Goal: Task Accomplishment & Management: Use online tool/utility

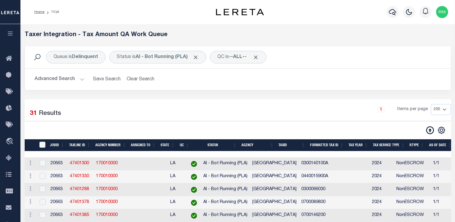
select select "200"
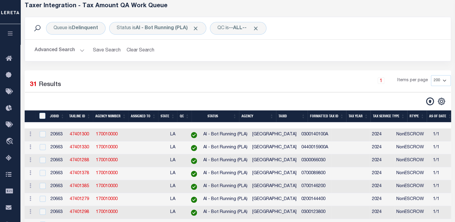
scroll to position [30, 0]
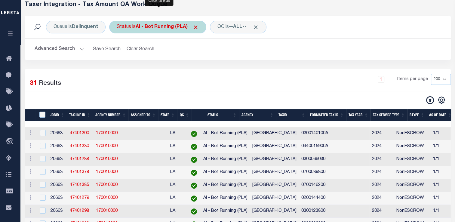
click at [156, 22] on div "Status is AI - Bot Running (PLA) Is Contains AI - Bot Exception (ERR) AI - Bot …" at bounding box center [157, 27] width 97 height 13
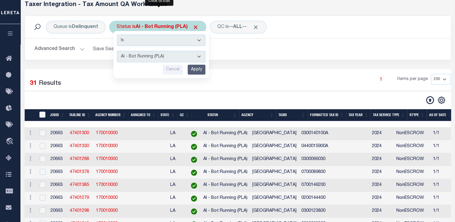
click at [158, 55] on select "AI - Bot Exception (ERR) AI - Bot Running (PLA) AI - Failed QA (FQA) AI - Prep …" at bounding box center [161, 56] width 89 height 11
select select "MZT"
click at [117, 51] on select "AI - Bot Exception (ERR) AI - Bot Running (PLA) AI - Failed QA (FQA) AI - Prep …" at bounding box center [161, 56] width 89 height 11
click at [197, 72] on input "Apply" at bounding box center [197, 70] width 18 height 10
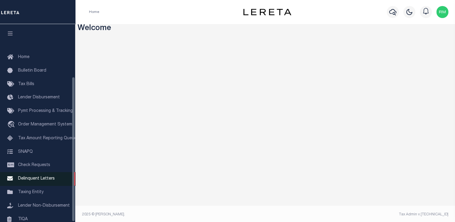
scroll to position [72, 0]
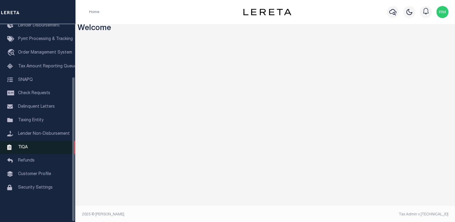
click at [29, 151] on link "TIQA" at bounding box center [37, 148] width 75 height 14
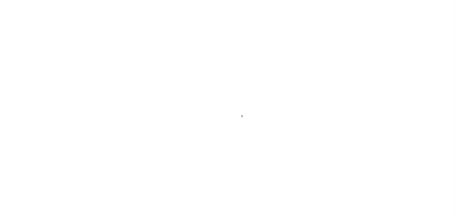
scroll to position [72, 0]
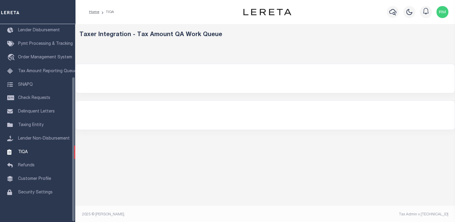
select select
select select "200"
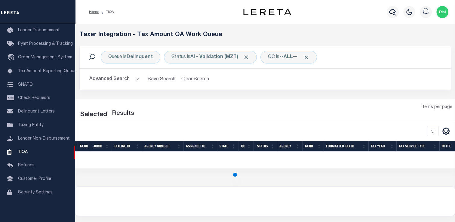
select select "200"
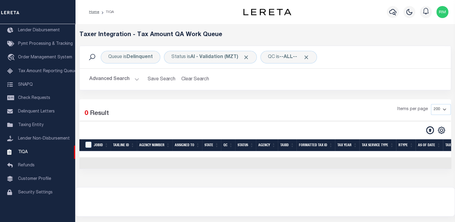
click at [127, 78] on button "Advanced Search" at bounding box center [114, 79] width 50 height 12
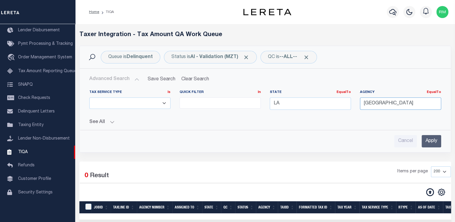
drag, startPoint x: 413, startPoint y: 104, endPoint x: 277, endPoint y: 99, distance: 136.2
click at [277, 99] on div "Tax Service Type Is Is Contains ESCROW NonESCROW Quick Filter In In View Only L…" at bounding box center [265, 102] width 361 height 25
drag, startPoint x: 278, startPoint y: 105, endPoint x: 260, endPoint y: 104, distance: 18.7
click at [260, 104] on div "Tax Service Type Is Is Contains ESCROW NonESCROW Quick Filter In In View Only L…" at bounding box center [265, 102] width 361 height 25
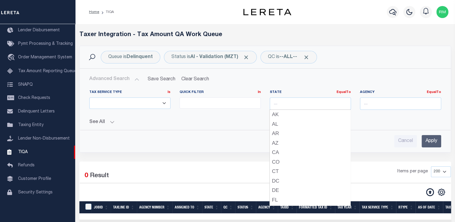
click at [429, 140] on input "Apply" at bounding box center [432, 141] width 20 height 12
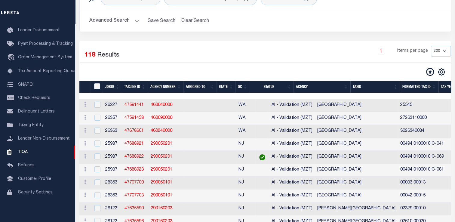
scroll to position [58, 0]
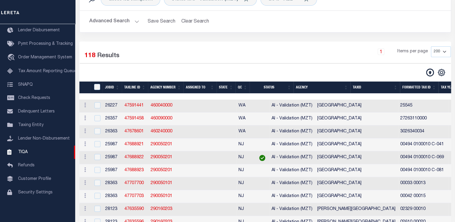
click at [231, 86] on th "State" at bounding box center [226, 88] width 19 height 12
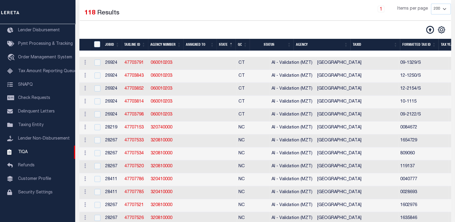
scroll to position [101, 0]
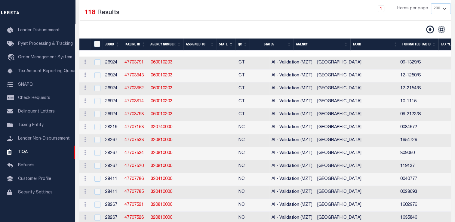
click at [255, 140] on td at bounding box center [262, 140] width 14 height 13
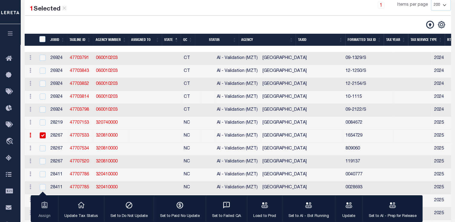
scroll to position [109, 0]
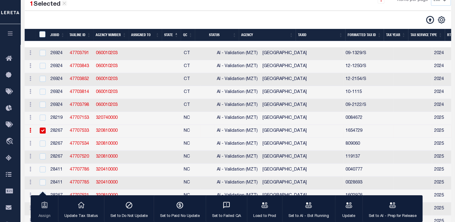
click at [44, 132] on input "checkbox" at bounding box center [43, 131] width 6 height 6
checkbox input "false"
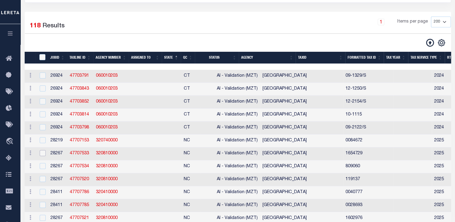
scroll to position [0, 0]
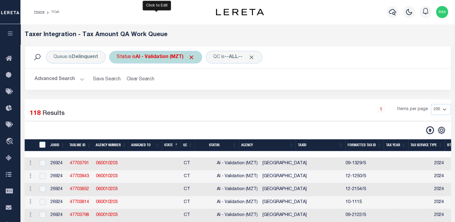
click at [161, 63] on div "Status is AI - Validation (MZT)" at bounding box center [155, 57] width 93 height 13
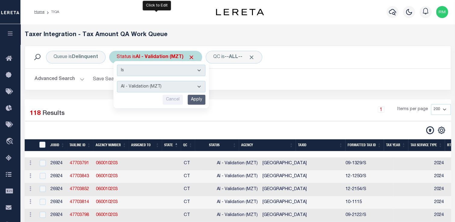
click at [153, 87] on select "AI - Bot Exception (ERR) AI - Bot Running (PLA) AI - Failed QA (FQA) AI - Prep …" at bounding box center [161, 86] width 89 height 11
select select "PLA"
click at [117, 81] on select "AI - Bot Exception (ERR) AI - Bot Running (PLA) AI - Failed QA (FQA) AI - Prep …" at bounding box center [161, 86] width 89 height 11
click at [196, 100] on input "Apply" at bounding box center [197, 100] width 18 height 10
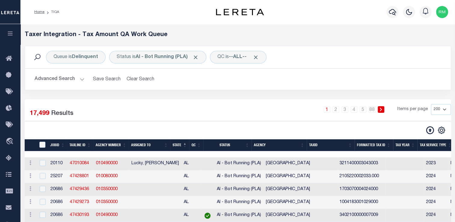
click at [68, 80] on button "Advanced Search" at bounding box center [60, 79] width 50 height 12
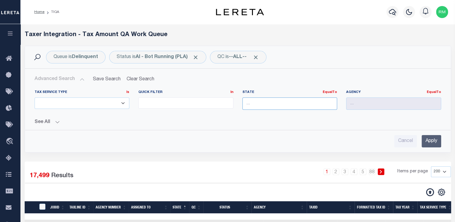
click at [275, 105] on input "text" at bounding box center [290, 104] width 95 height 12
type input "s"
click at [273, 116] on div "AL" at bounding box center [290, 115] width 95 height 10
type input "AL"
click at [433, 138] on input "Apply" at bounding box center [432, 141] width 20 height 12
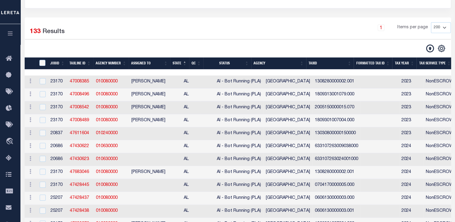
scroll to position [82, 0]
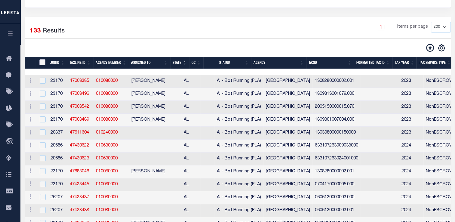
click at [43, 61] on input "TaxID" at bounding box center [42, 62] width 6 height 6
checkbox input "true"
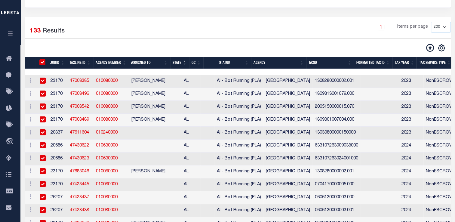
checkbox input "true"
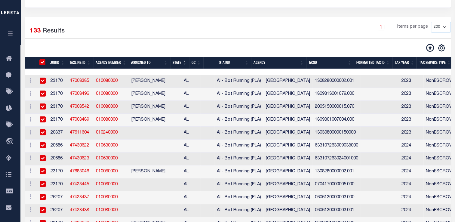
checkbox input "true"
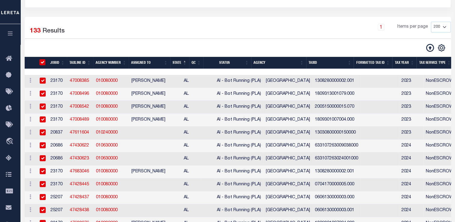
checkbox input "true"
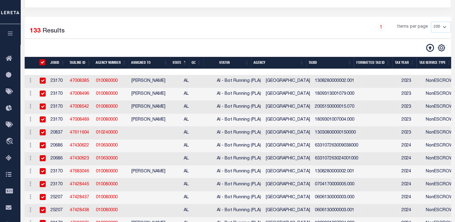
checkbox input "true"
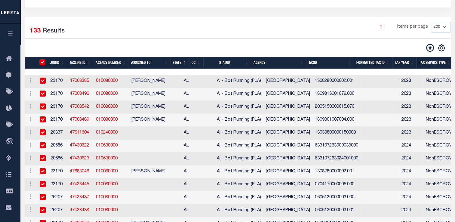
checkbox input "true"
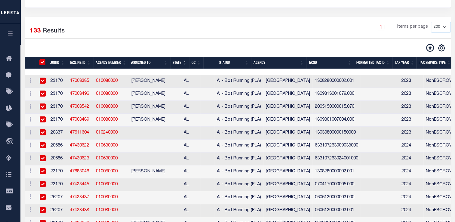
checkbox input "true"
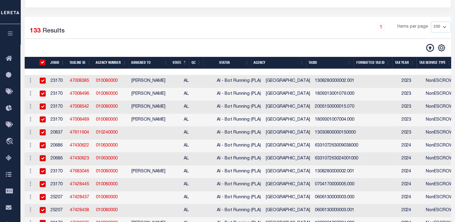
checkbox input "true"
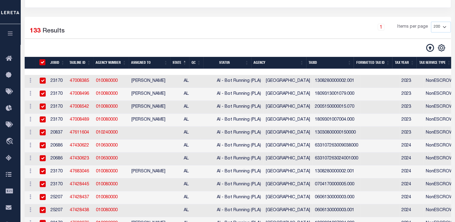
checkbox input "true"
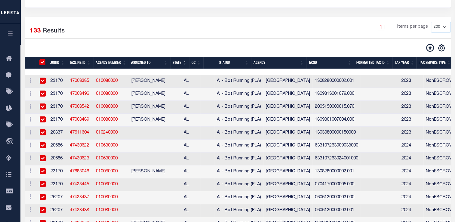
checkbox input "true"
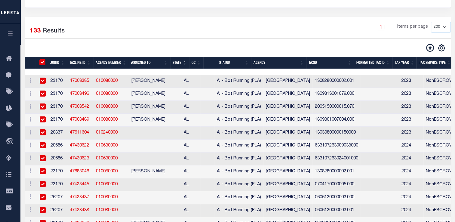
checkbox input "true"
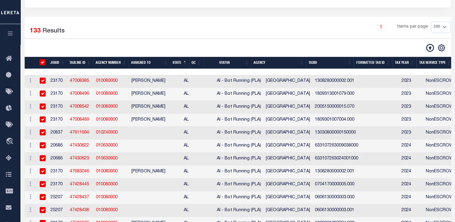
checkbox input "true"
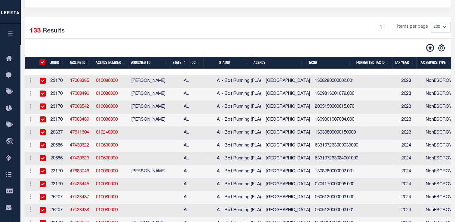
checkbox input "true"
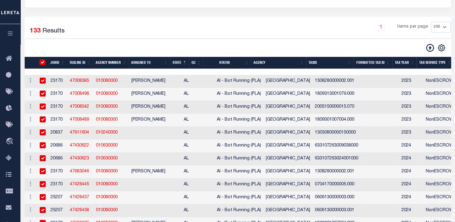
checkbox input "true"
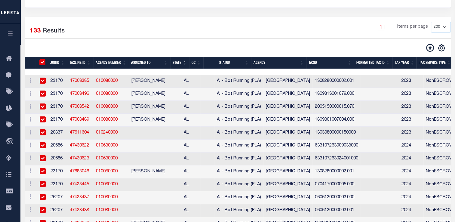
checkbox input "true"
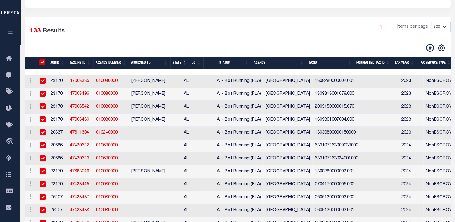
checkbox input "true"
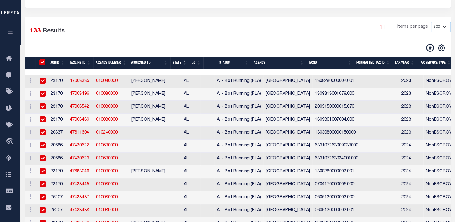
checkbox input "true"
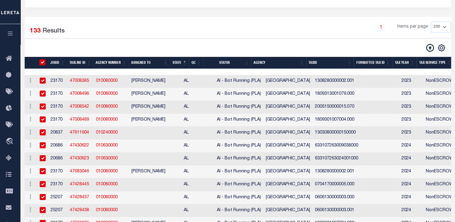
checkbox input "true"
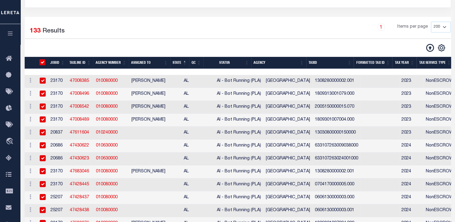
checkbox input "true"
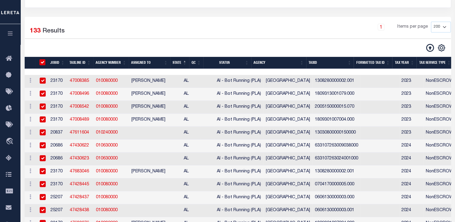
checkbox input "true"
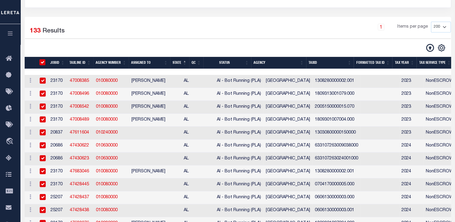
checkbox input "true"
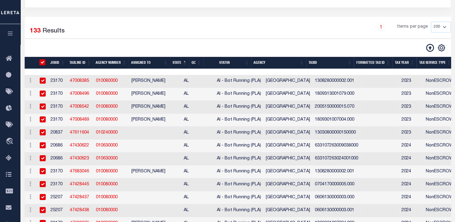
checkbox input "true"
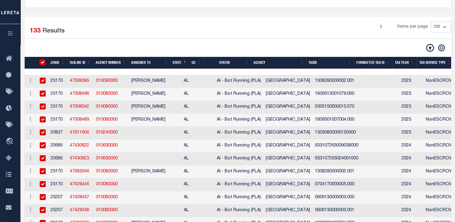
checkbox input "true"
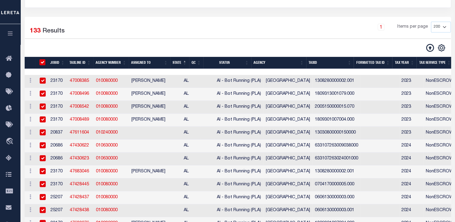
checkbox input "true"
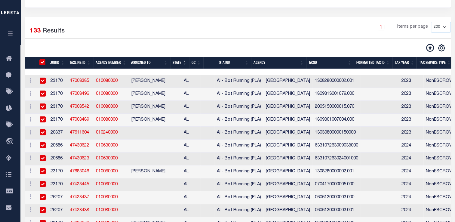
checkbox input "true"
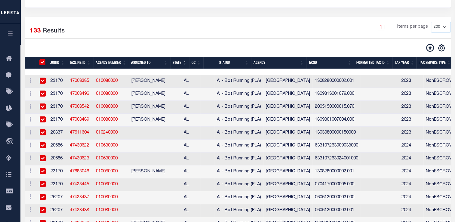
checkbox input "true"
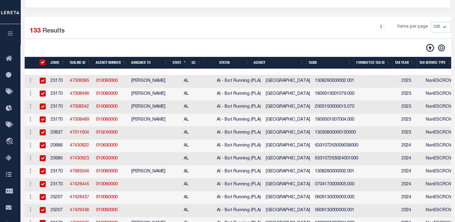
checkbox input "true"
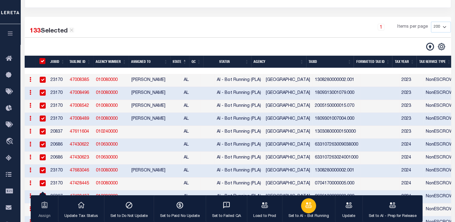
click at [305, 207] on icon "button" at bounding box center [309, 205] width 8 height 8
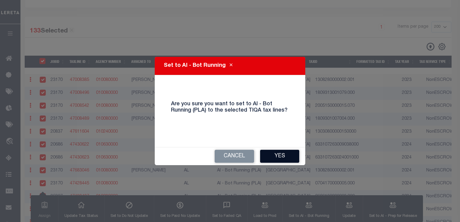
click at [283, 158] on button "Yes" at bounding box center [279, 156] width 39 height 13
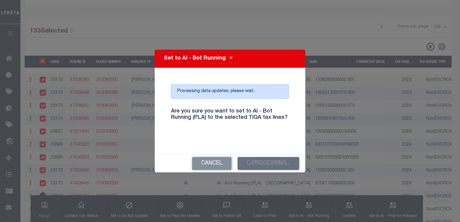
click at [236, 115] on h4 "Are you sure you want to set to AI - Bot Running (PLA) to the selected TIQA tax…" at bounding box center [229, 114] width 127 height 13
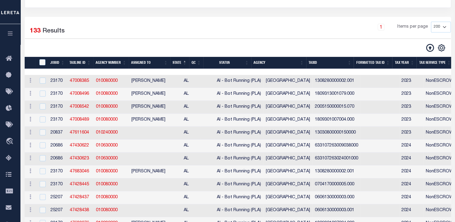
click at [73, 23] on div "133 Selected 133 Results" at bounding box center [75, 30] width 100 height 17
click at [42, 62] on input "TaxID" at bounding box center [42, 62] width 6 height 6
checkbox input "true"
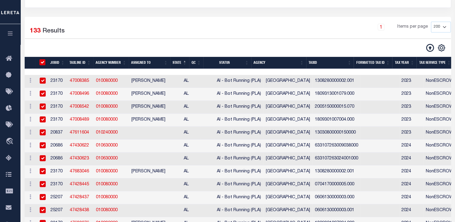
checkbox input "true"
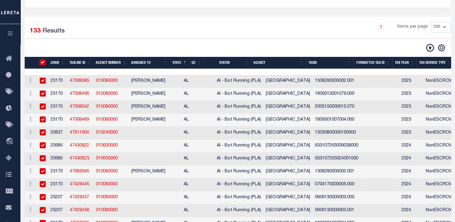
checkbox input "true"
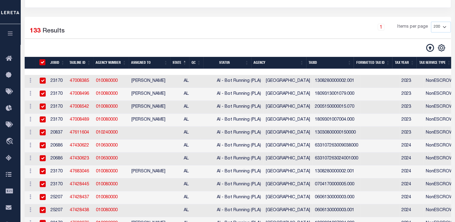
checkbox input "true"
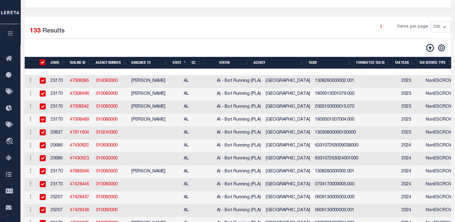
checkbox input "true"
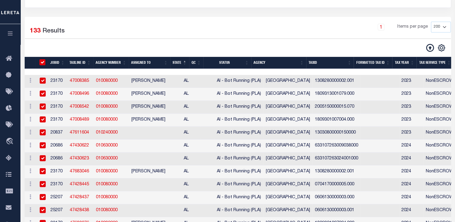
checkbox input "true"
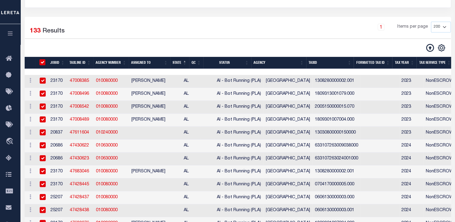
checkbox input "true"
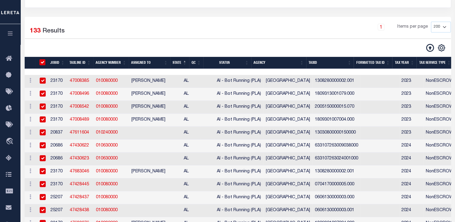
checkbox input "true"
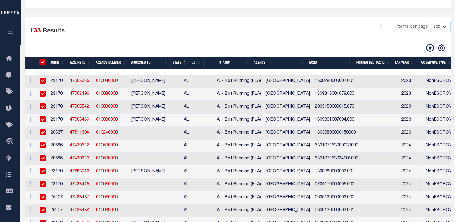
checkbox input "true"
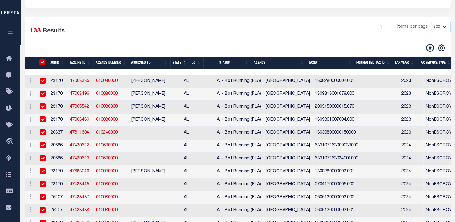
checkbox input "true"
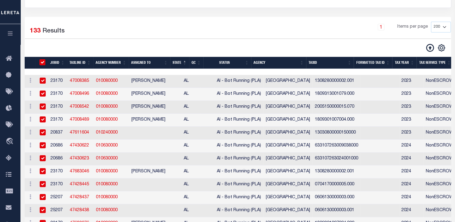
checkbox input "true"
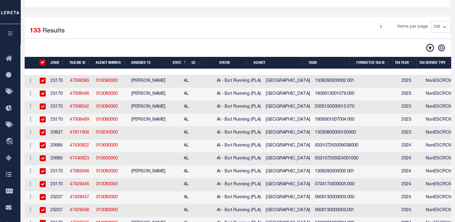
checkbox input "true"
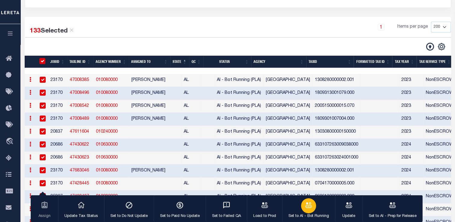
click at [318, 208] on button "Set to AI - Bot Running" at bounding box center [308, 208] width 53 height 27
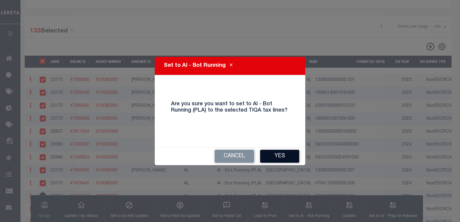
click at [286, 156] on button "Yes" at bounding box center [279, 156] width 39 height 13
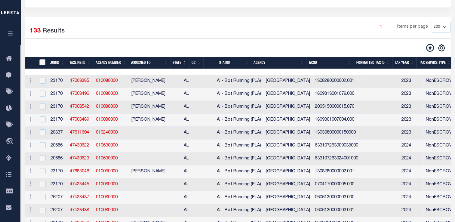
click at [41, 64] on input "TaxID" at bounding box center [42, 62] width 6 height 6
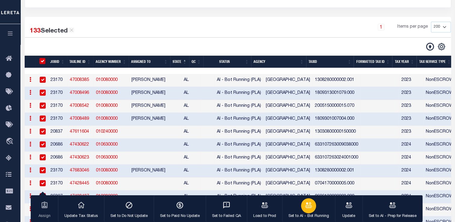
click at [306, 207] on icon "button" at bounding box center [309, 204] width 7 height 5
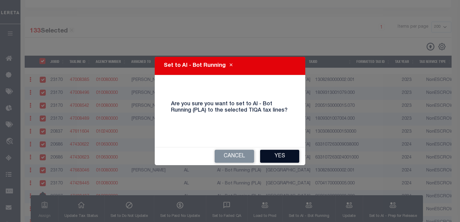
click at [284, 158] on button "Yes" at bounding box center [279, 156] width 39 height 13
